Goal: Task Accomplishment & Management: Manage account settings

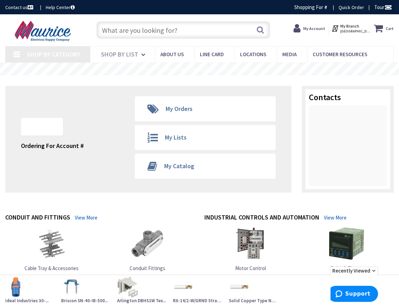
click at [58, 35] on img at bounding box center [43, 31] width 77 height 22
click at [128, 57] on span "Shop By List" at bounding box center [119, 54] width 37 height 8
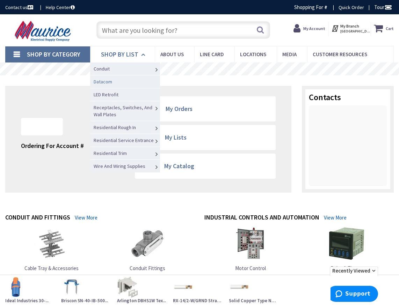
click at [123, 76] on link "Datacom" at bounding box center [125, 81] width 70 height 13
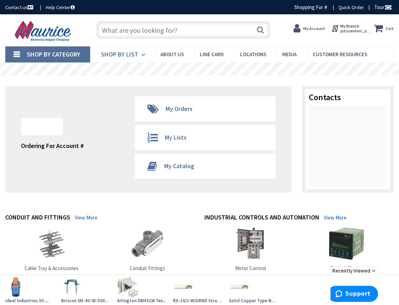
type input "[GEOGRAPHIC_DATA], [GEOGRAPHIC_DATA]"
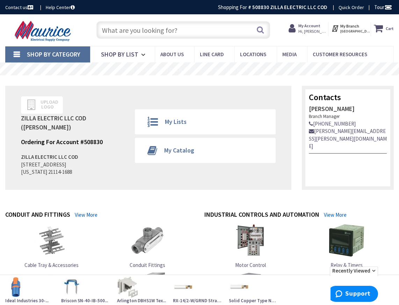
click at [318, 30] on span "Hi, [PERSON_NAME]" at bounding box center [313, 32] width 30 height 6
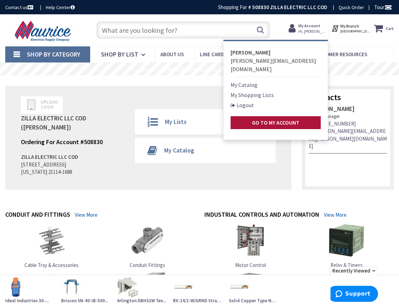
click at [273, 119] on strong "Go to My Account" at bounding box center [276, 122] width 48 height 7
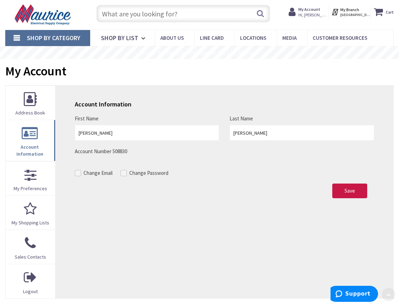
scroll to position [16, 0]
